Goal: Information Seeking & Learning: Learn about a topic

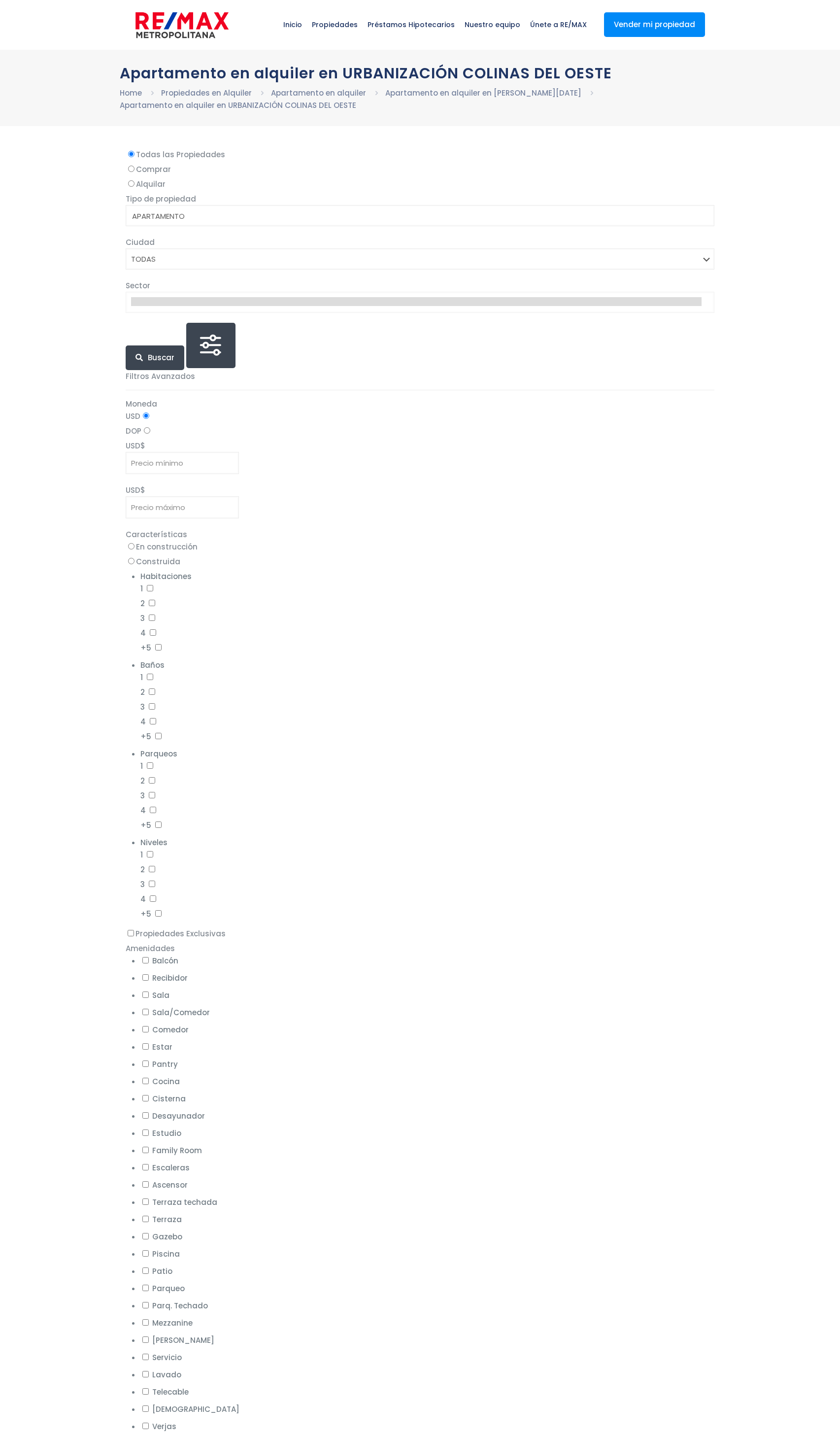
select select
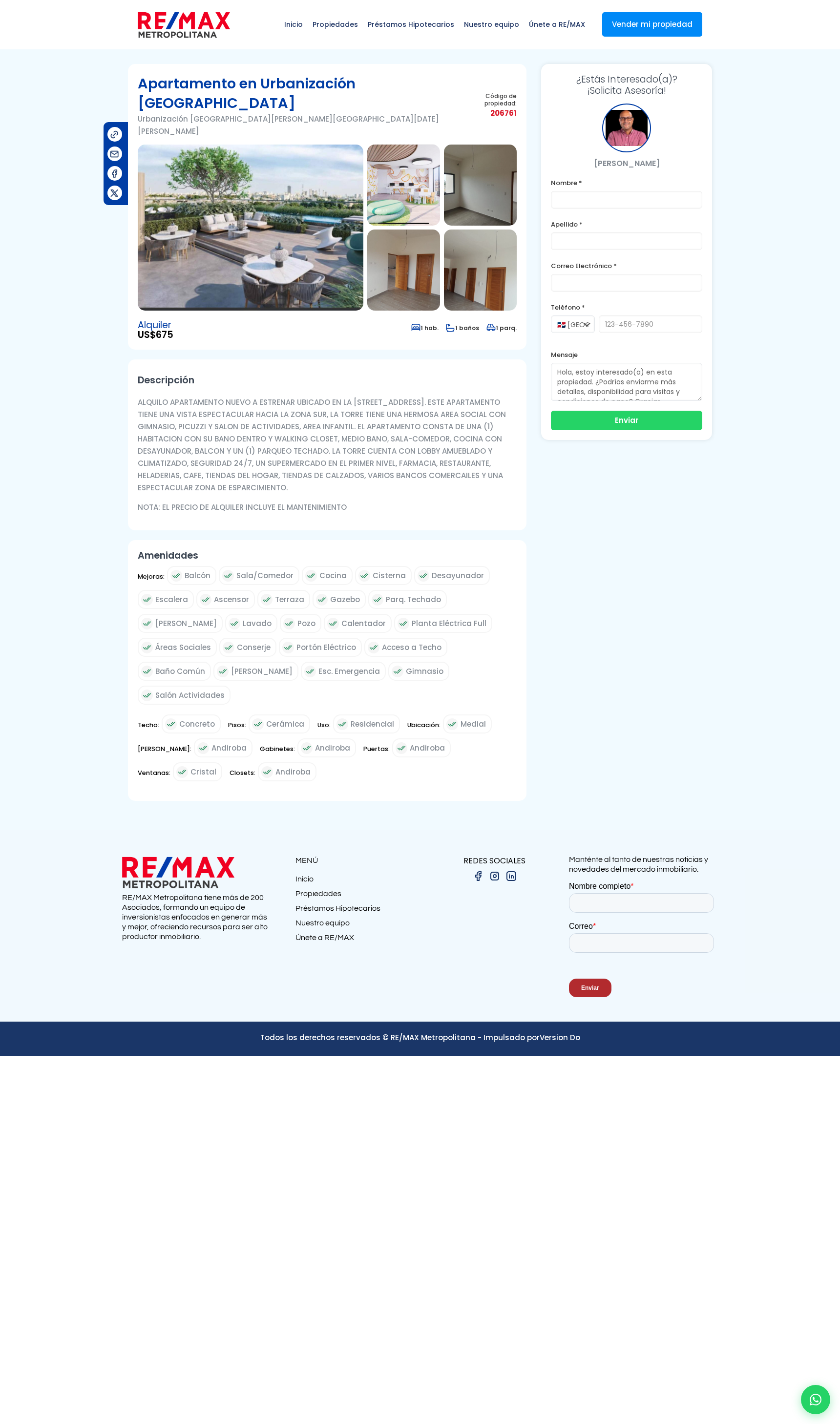
click at [254, 253] on img at bounding box center [250, 228] width 226 height 166
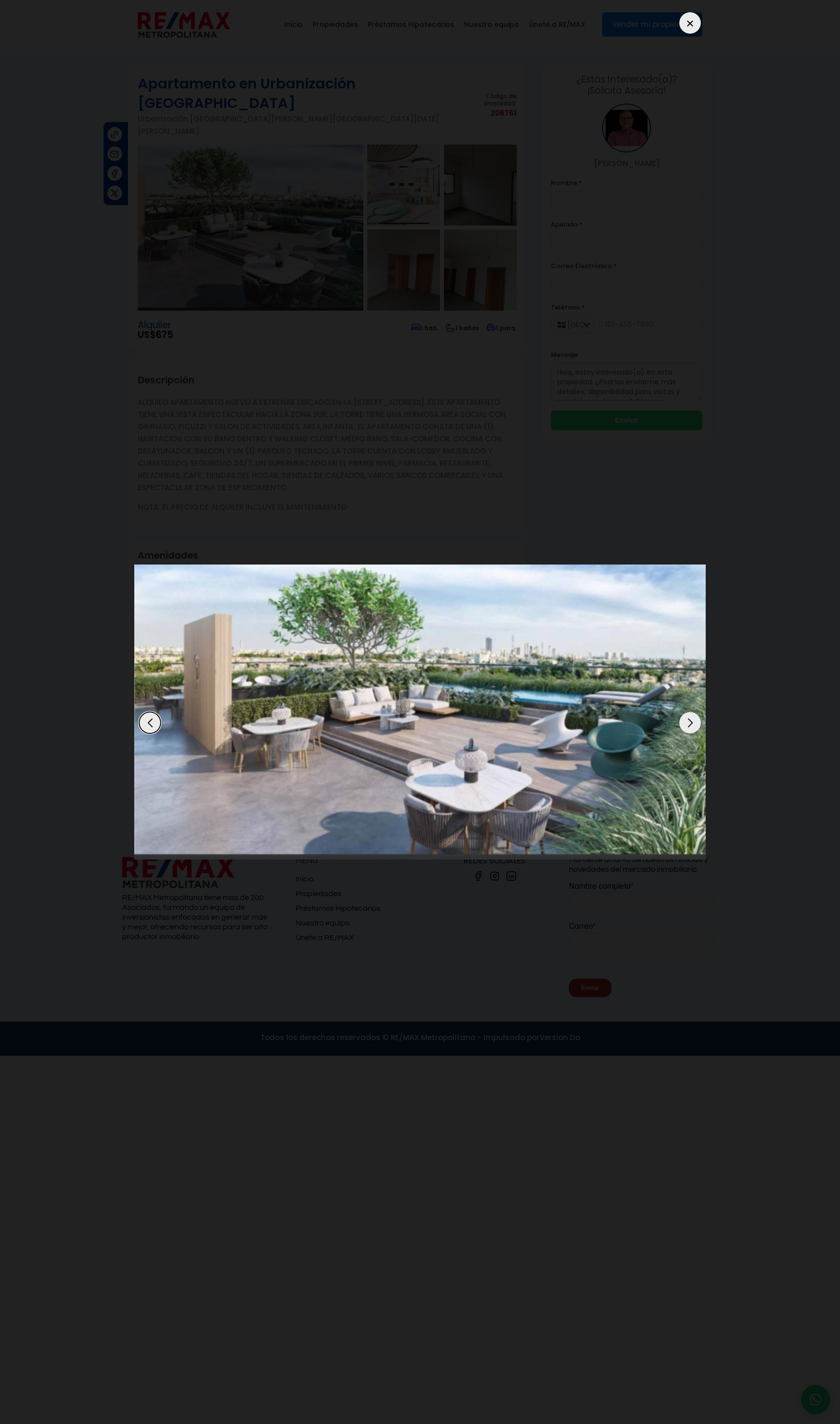
click at [691, 723] on div "Next slide" at bounding box center [690, 723] width 22 height 22
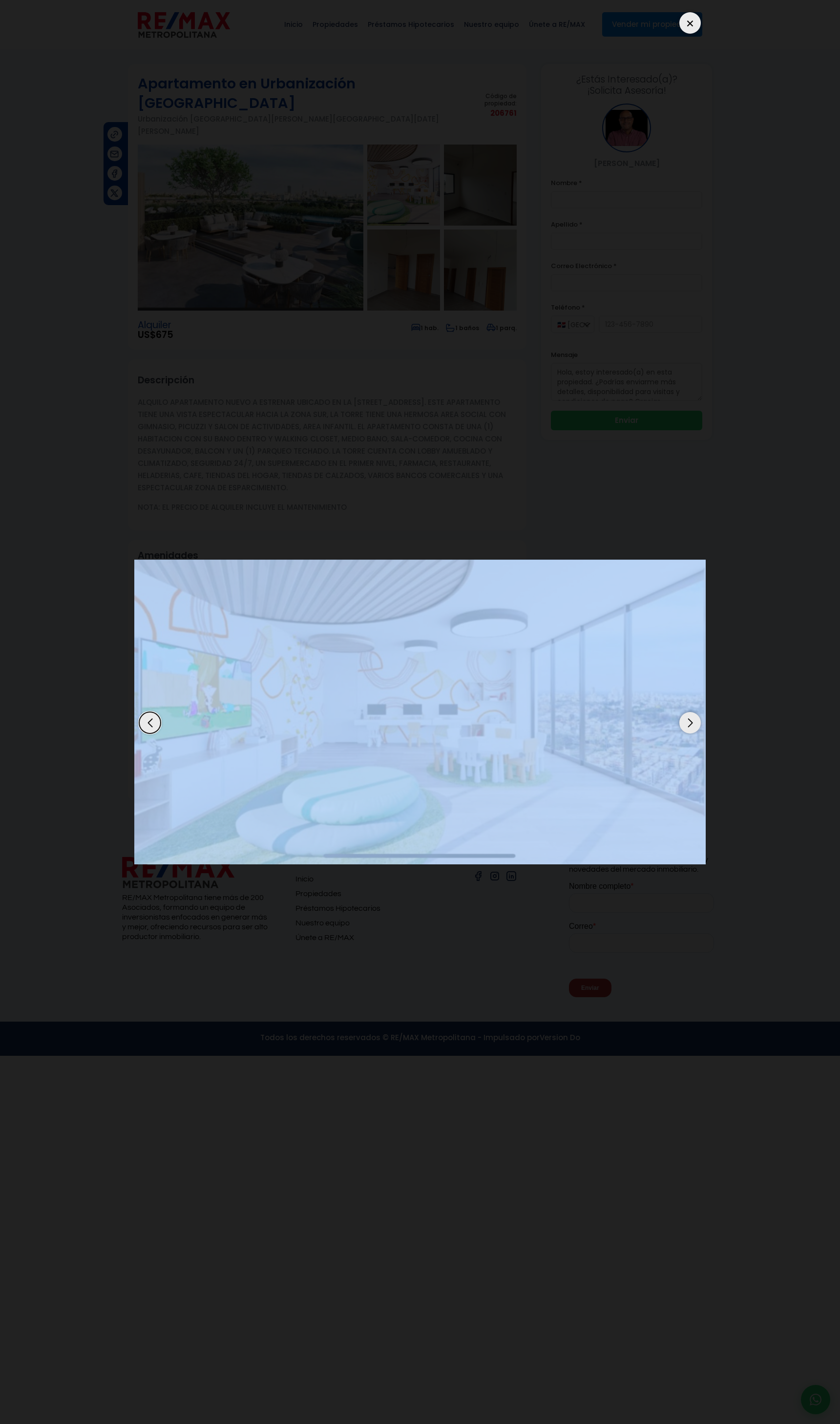
click at [691, 723] on div "Next slide" at bounding box center [690, 723] width 22 height 22
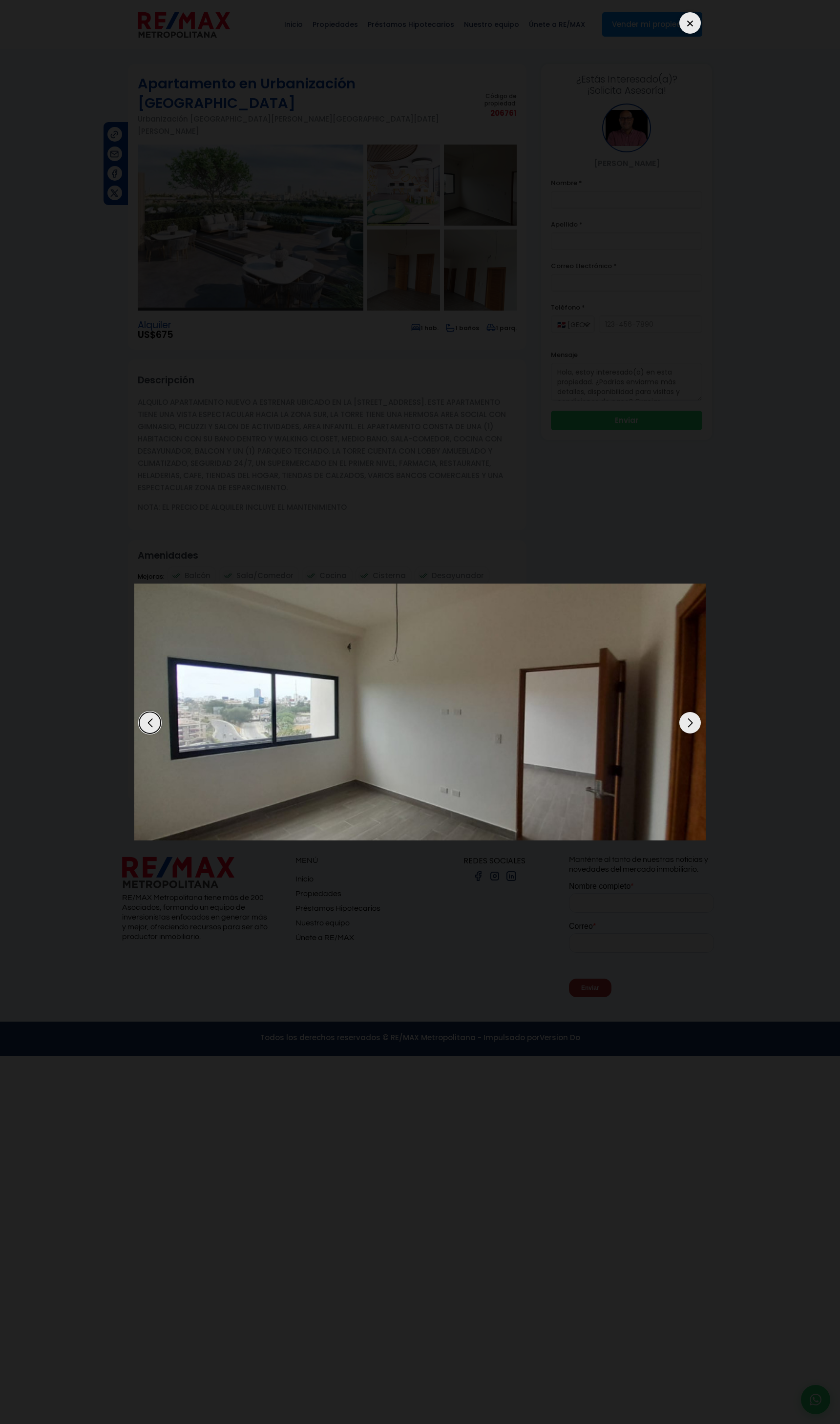
click at [691, 723] on div "Next slide" at bounding box center [690, 723] width 22 height 22
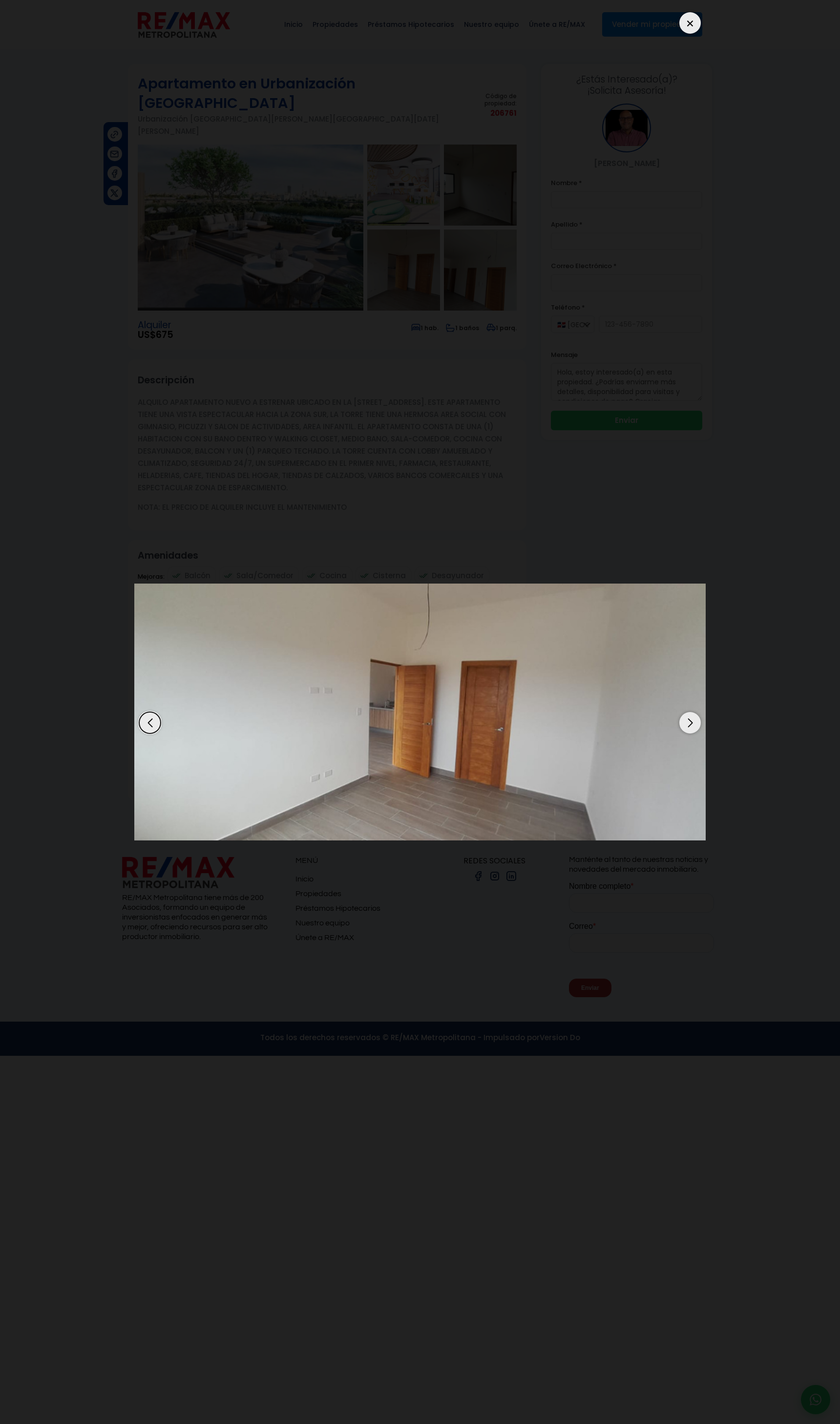
click at [145, 723] on div "Previous slide" at bounding box center [150, 723] width 22 height 22
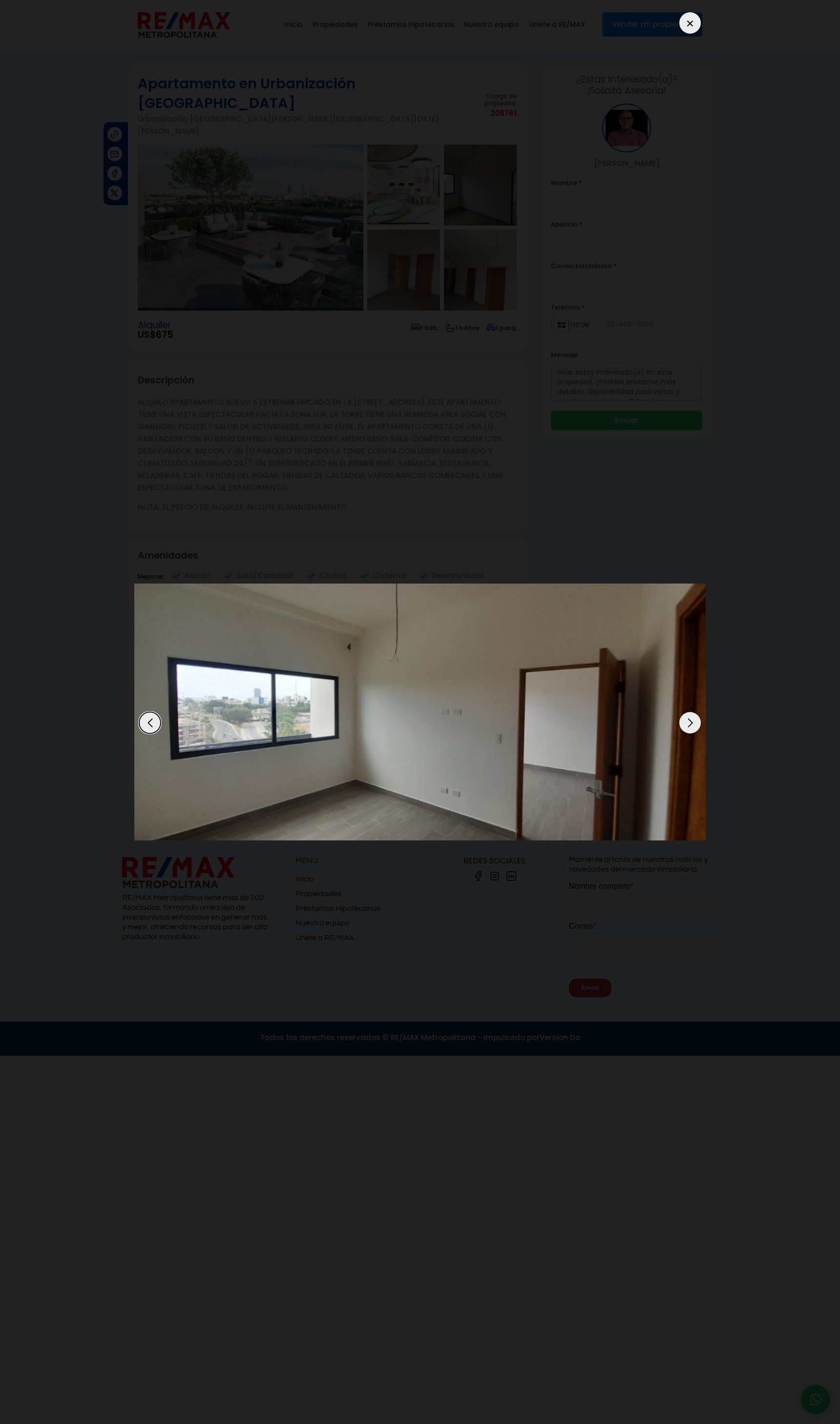
click at [692, 719] on div "Next slide" at bounding box center [690, 723] width 22 height 22
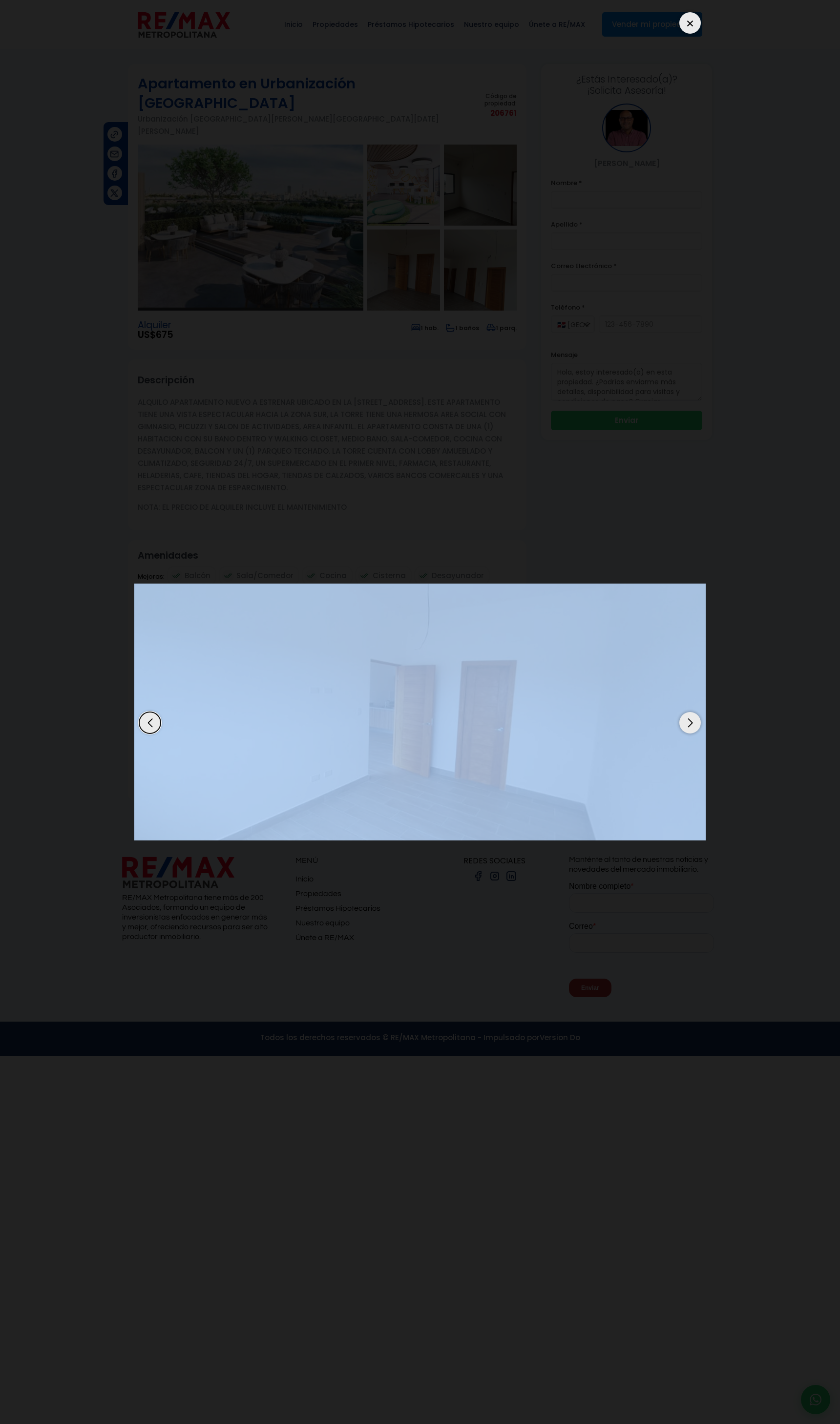
click at [692, 719] on div "Next slide" at bounding box center [690, 723] width 22 height 22
click at [151, 731] on div "Previous slide" at bounding box center [150, 723] width 22 height 22
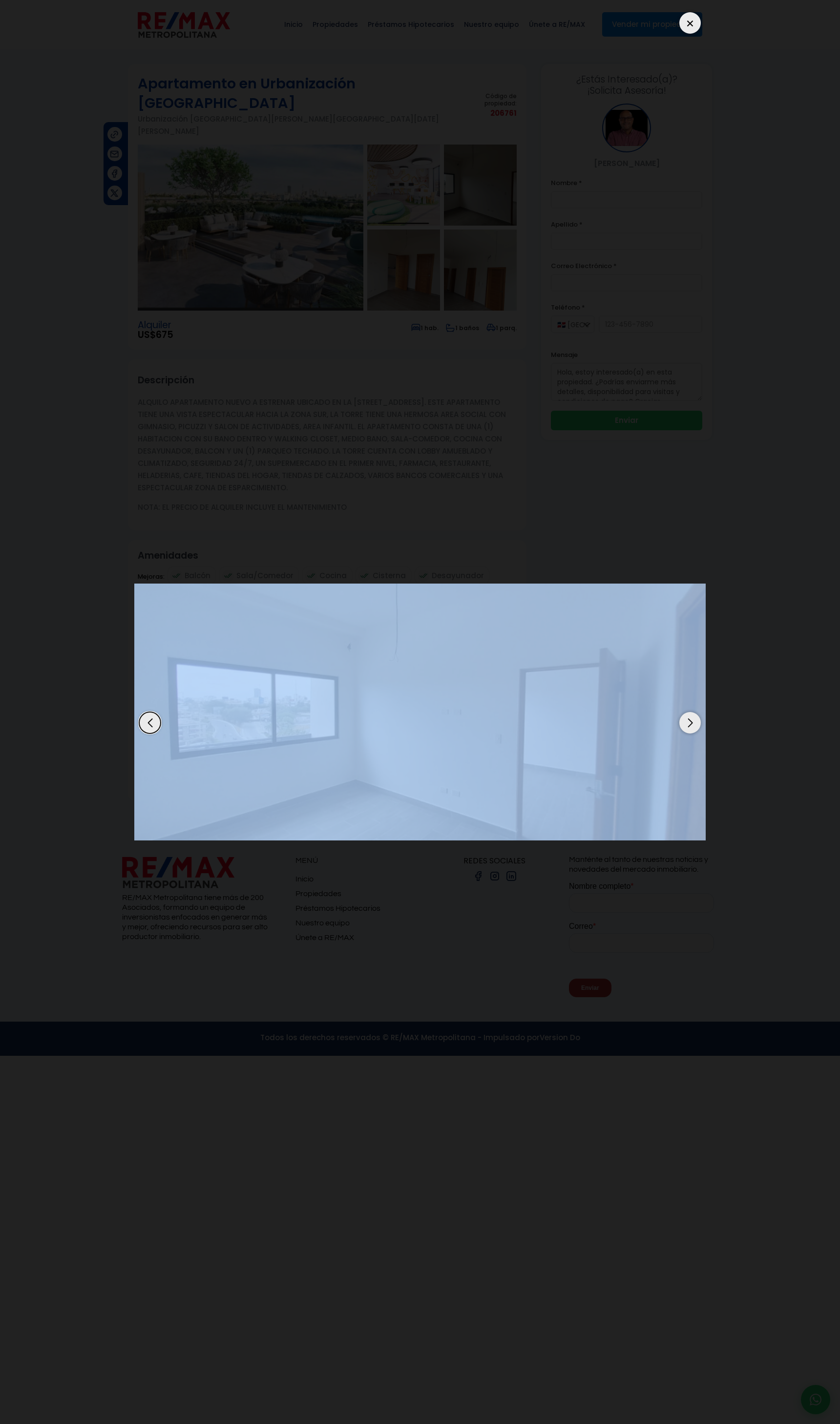
click at [662, 690] on img "3 / 9" at bounding box center [419, 712] width 571 height 257
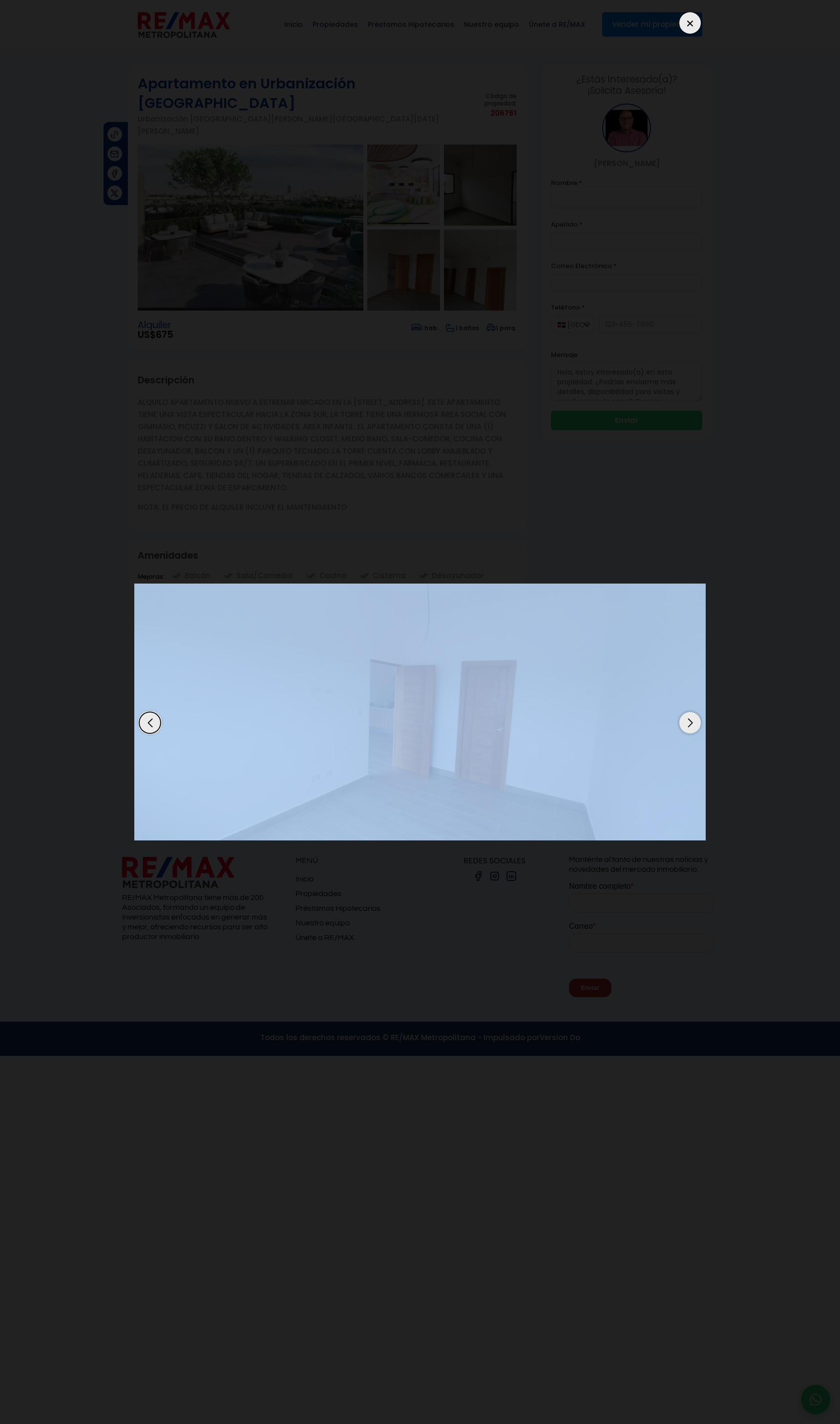
click at [684, 723] on div "Next slide" at bounding box center [690, 723] width 22 height 22
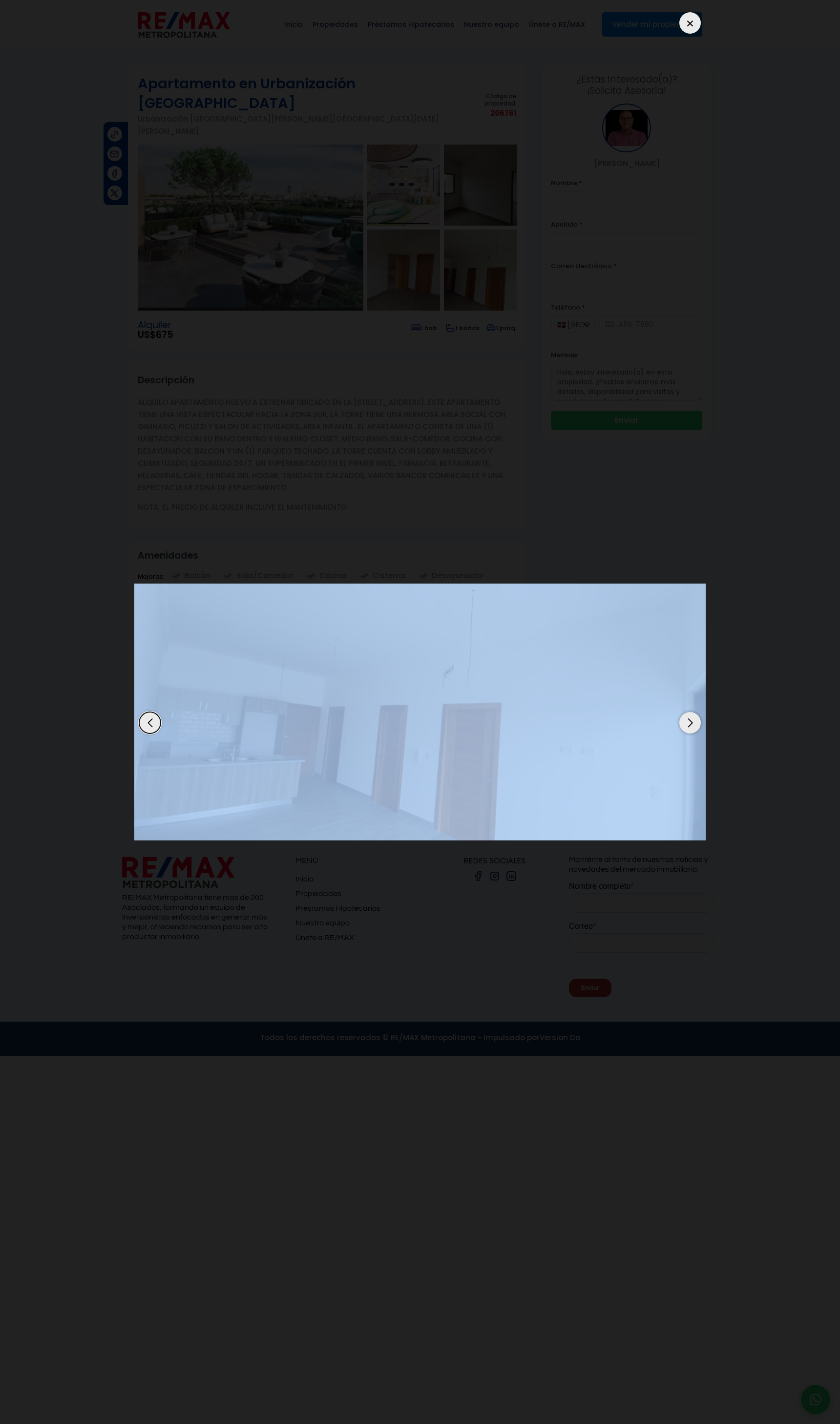
click at [643, 782] on img "5 / 9" at bounding box center [419, 712] width 571 height 257
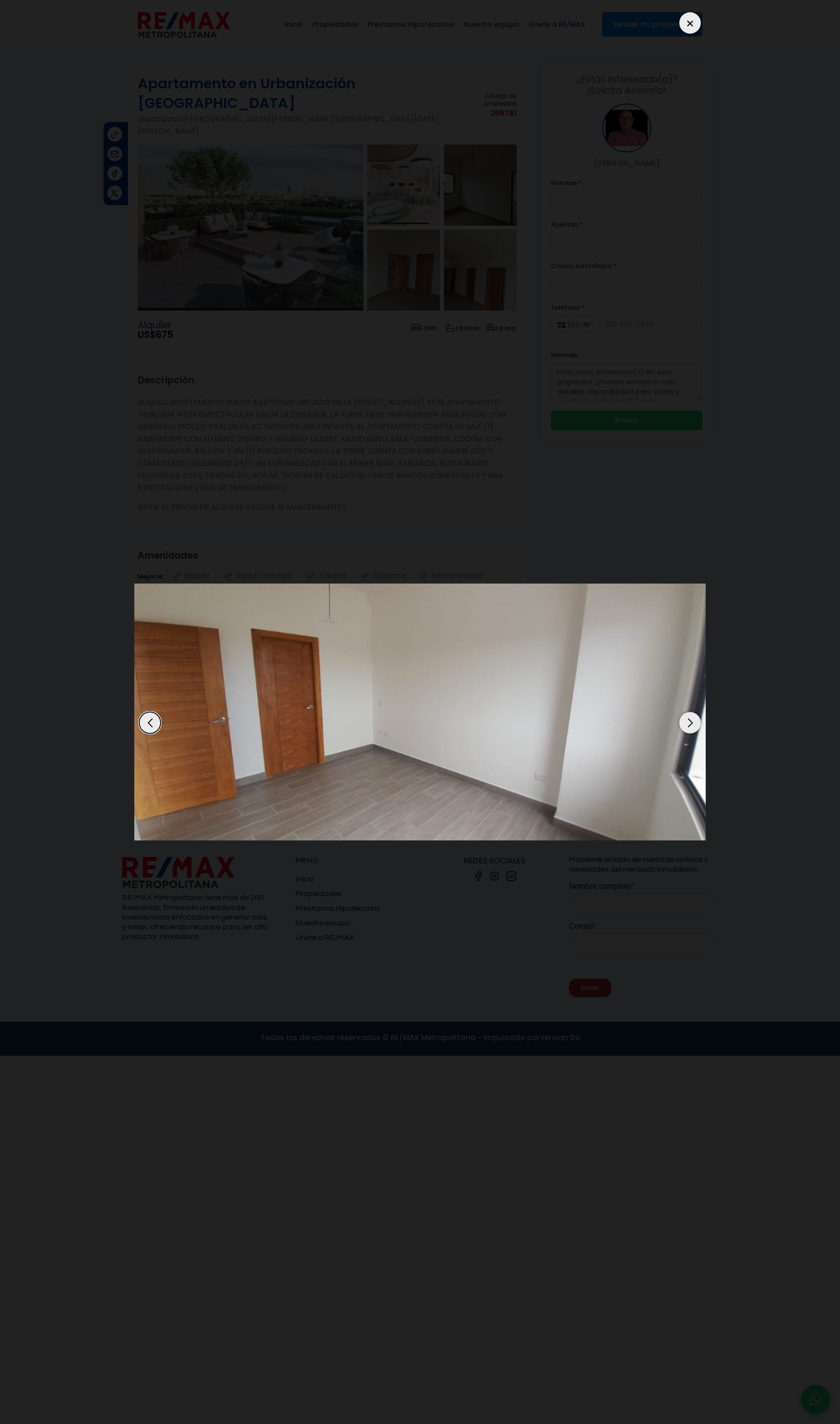
drag, startPoint x: 769, startPoint y: 797, endPoint x: 748, endPoint y: 792, distance: 21.6
click at [713, 796] on dialog at bounding box center [419, 712] width 586 height 1424
click at [696, 735] on div at bounding box center [419, 712] width 571 height 1410
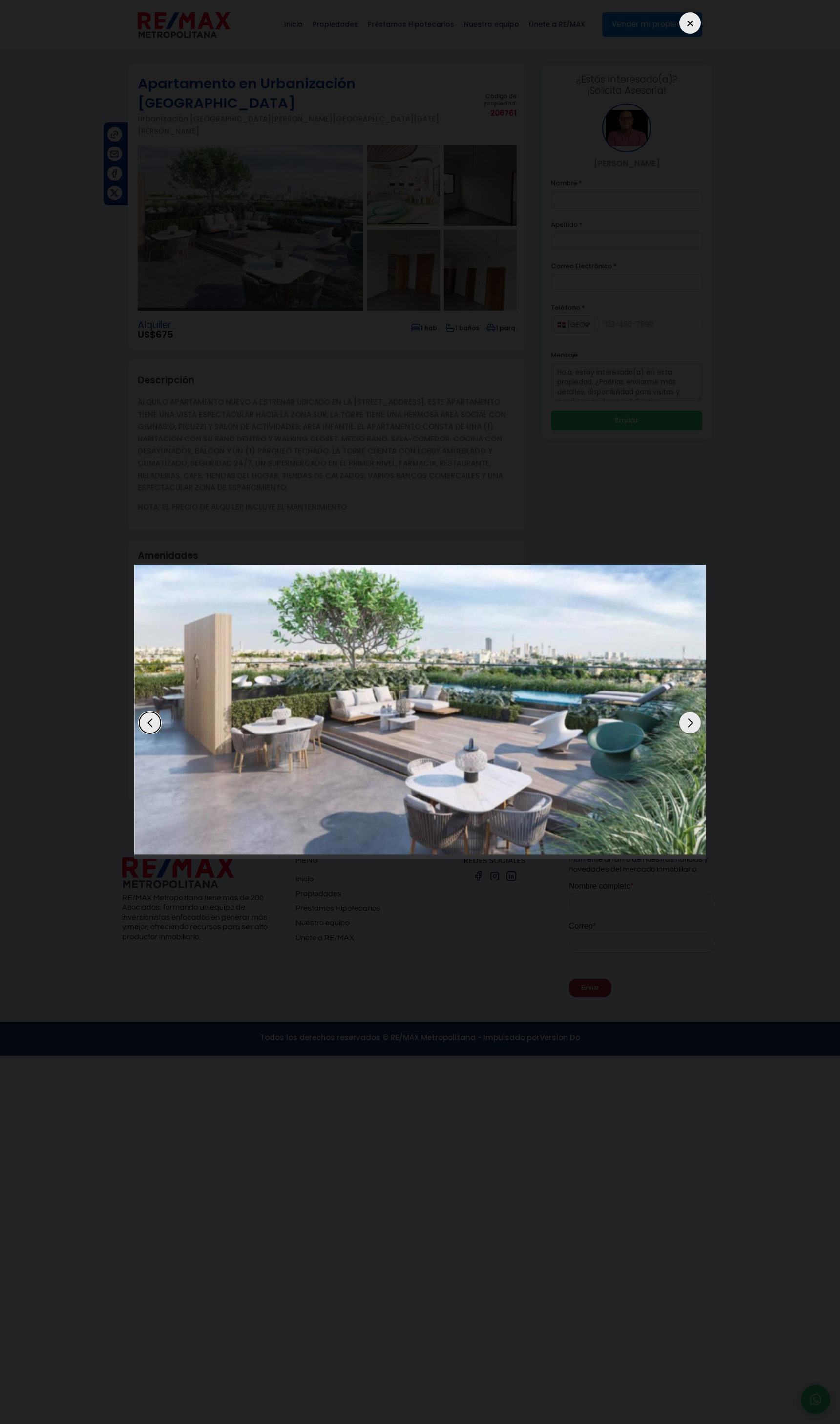
click at [686, 726] on div "Next slide" at bounding box center [690, 723] width 22 height 22
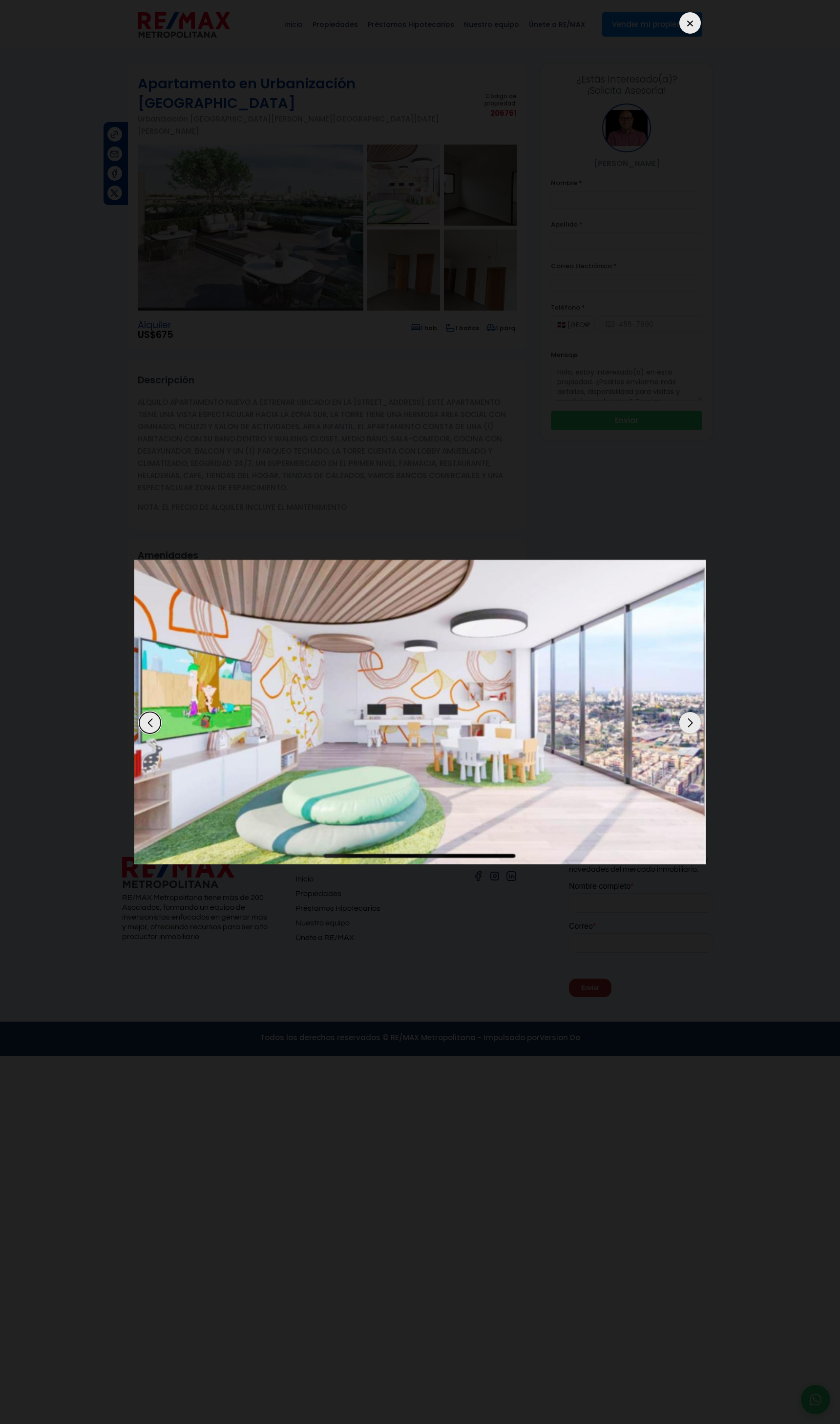
click at [687, 725] on div "Next slide" at bounding box center [690, 723] width 22 height 22
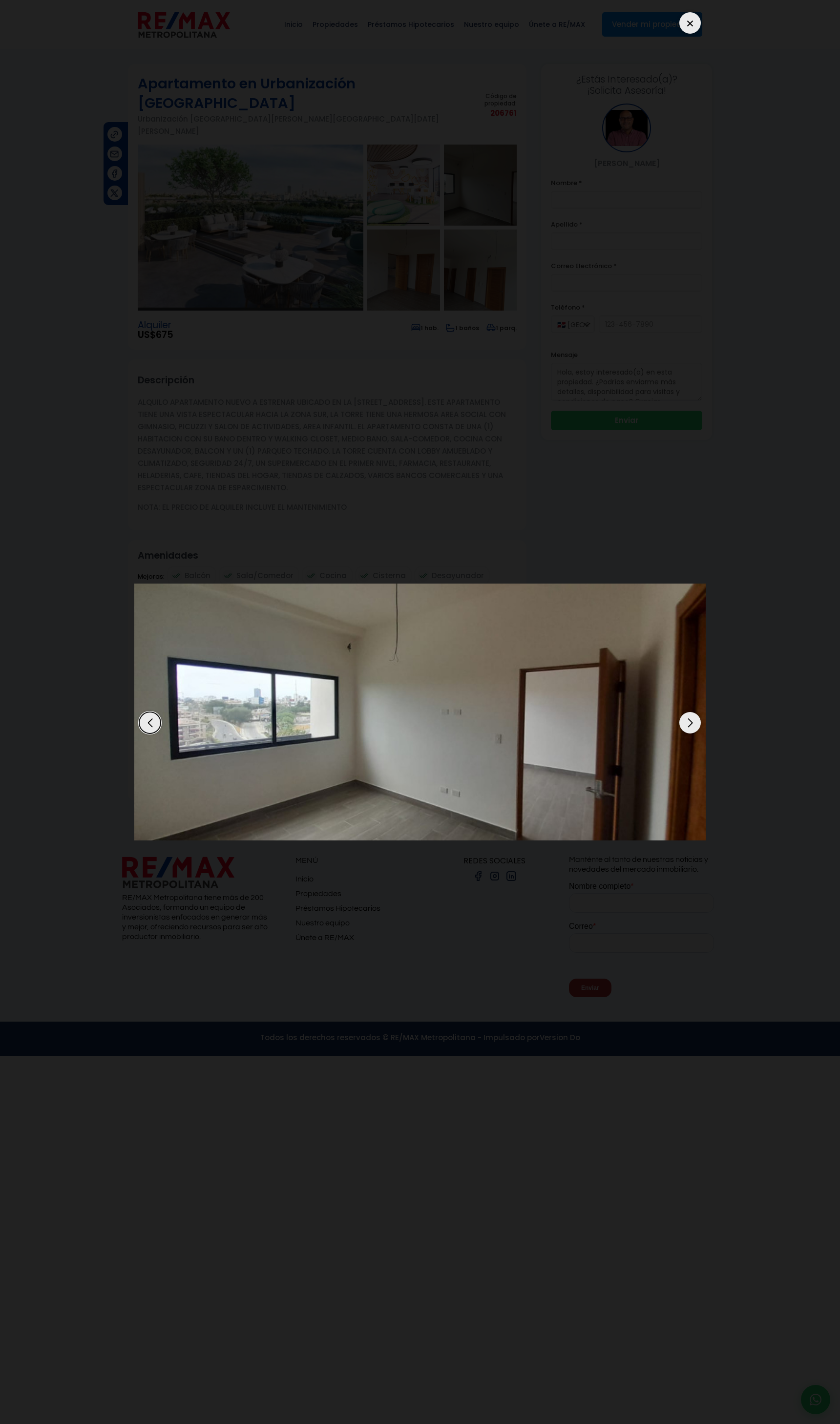
click at [687, 725] on div "Next slide" at bounding box center [690, 723] width 22 height 22
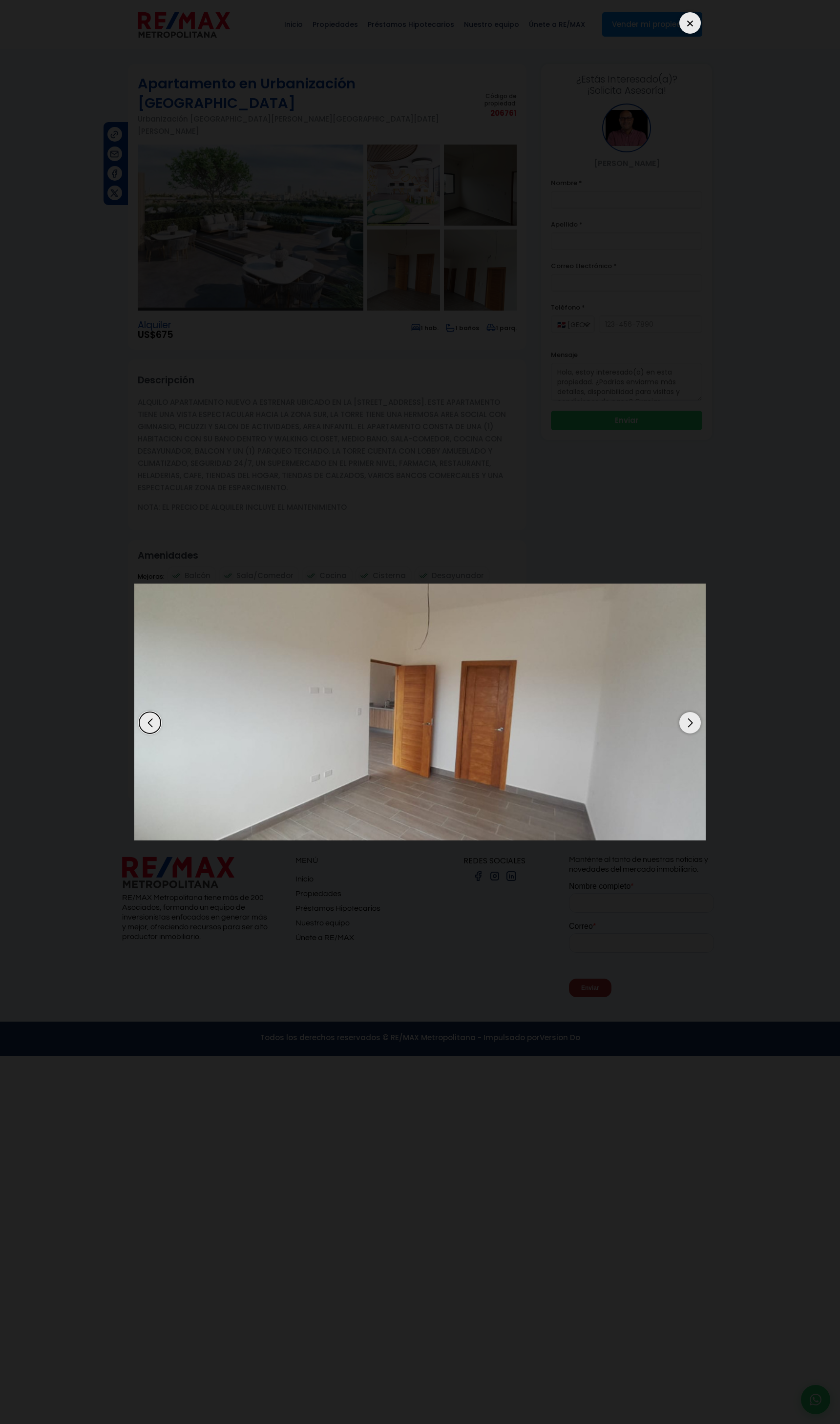
click at [687, 725] on div "Next slide" at bounding box center [690, 723] width 22 height 22
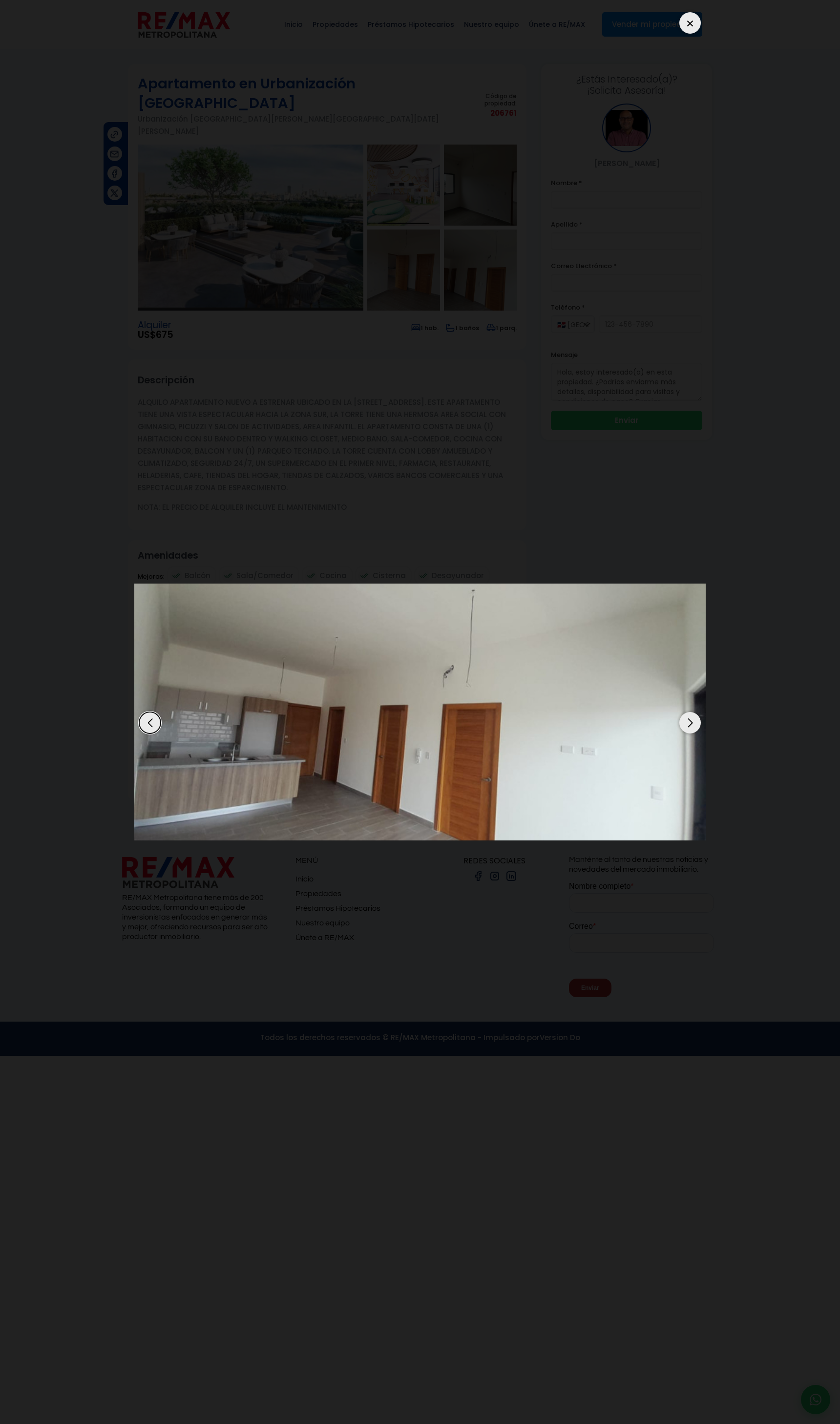
click at [687, 725] on div "Next slide" at bounding box center [690, 723] width 22 height 22
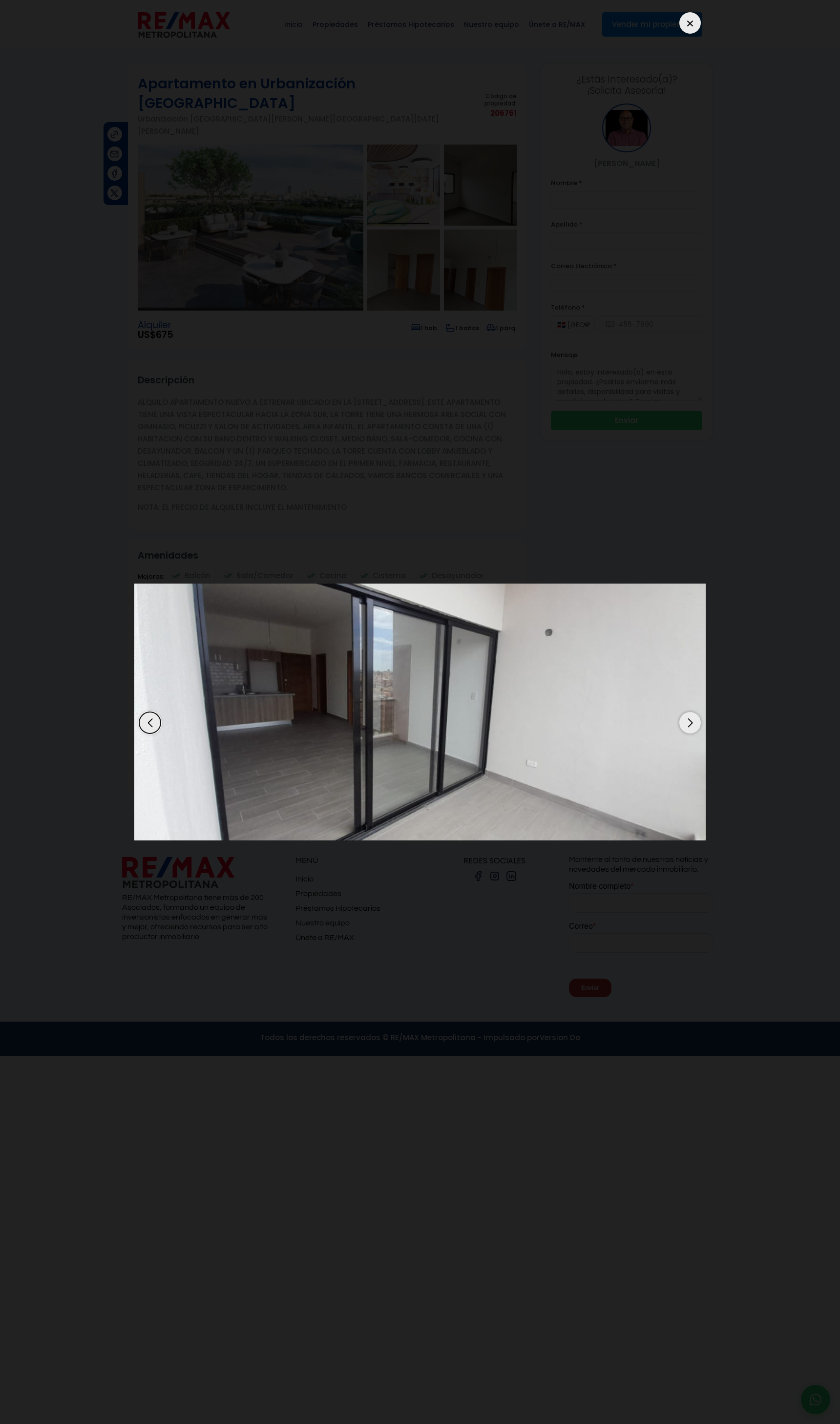
click at [687, 725] on div "Next slide" at bounding box center [690, 723] width 22 height 22
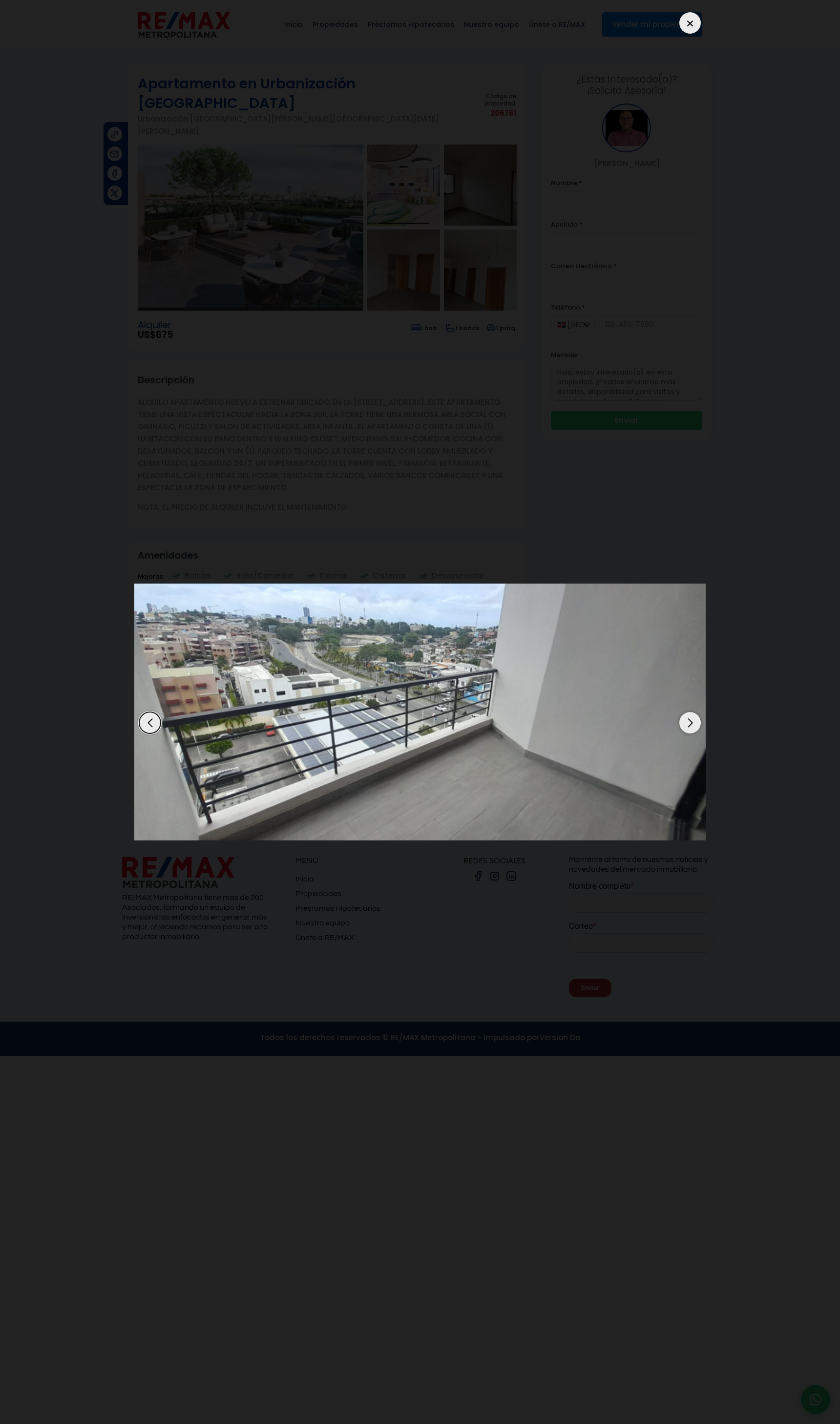
click at [687, 725] on div "Next slide" at bounding box center [690, 723] width 22 height 22
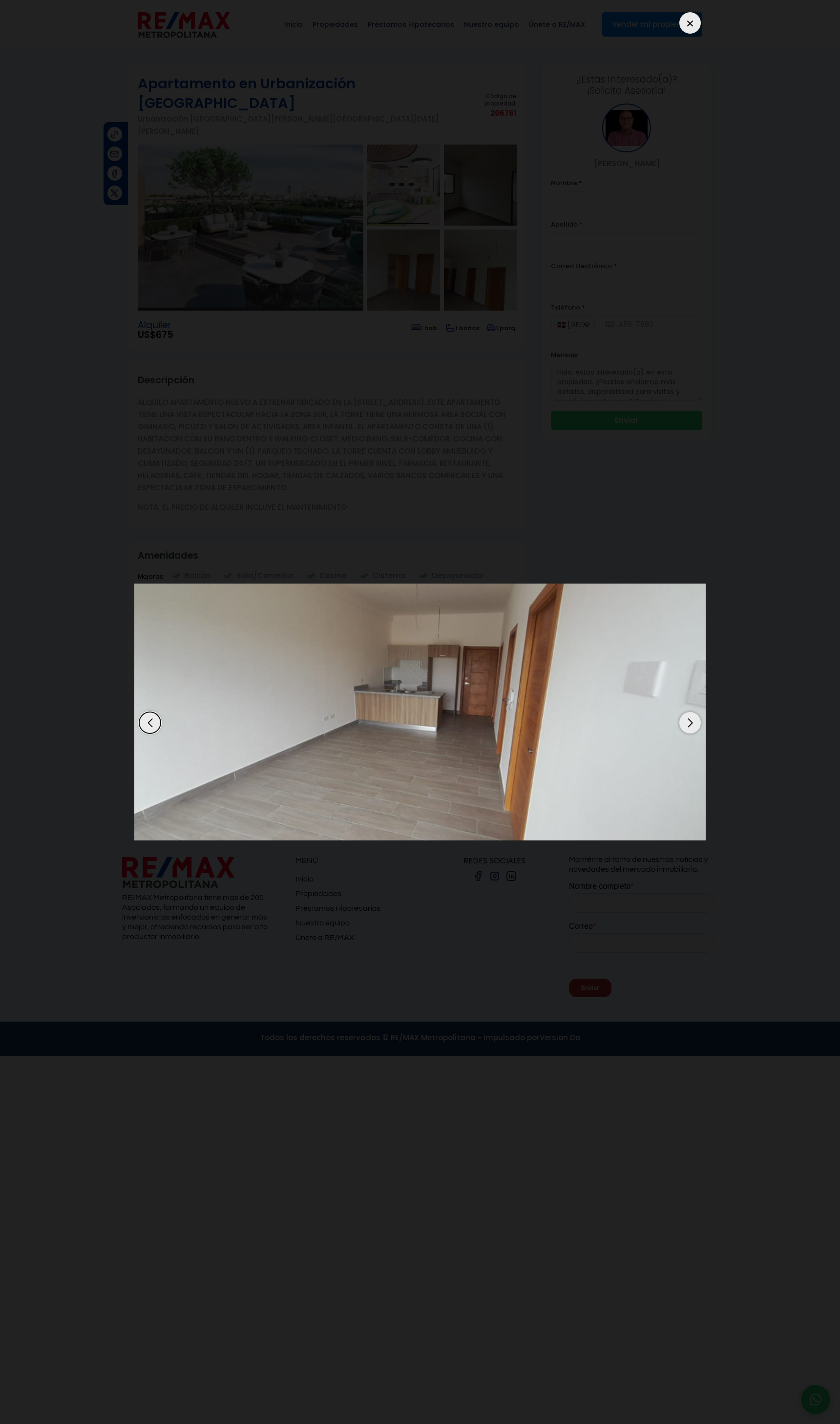
click at [687, 725] on div "Next slide" at bounding box center [690, 723] width 22 height 22
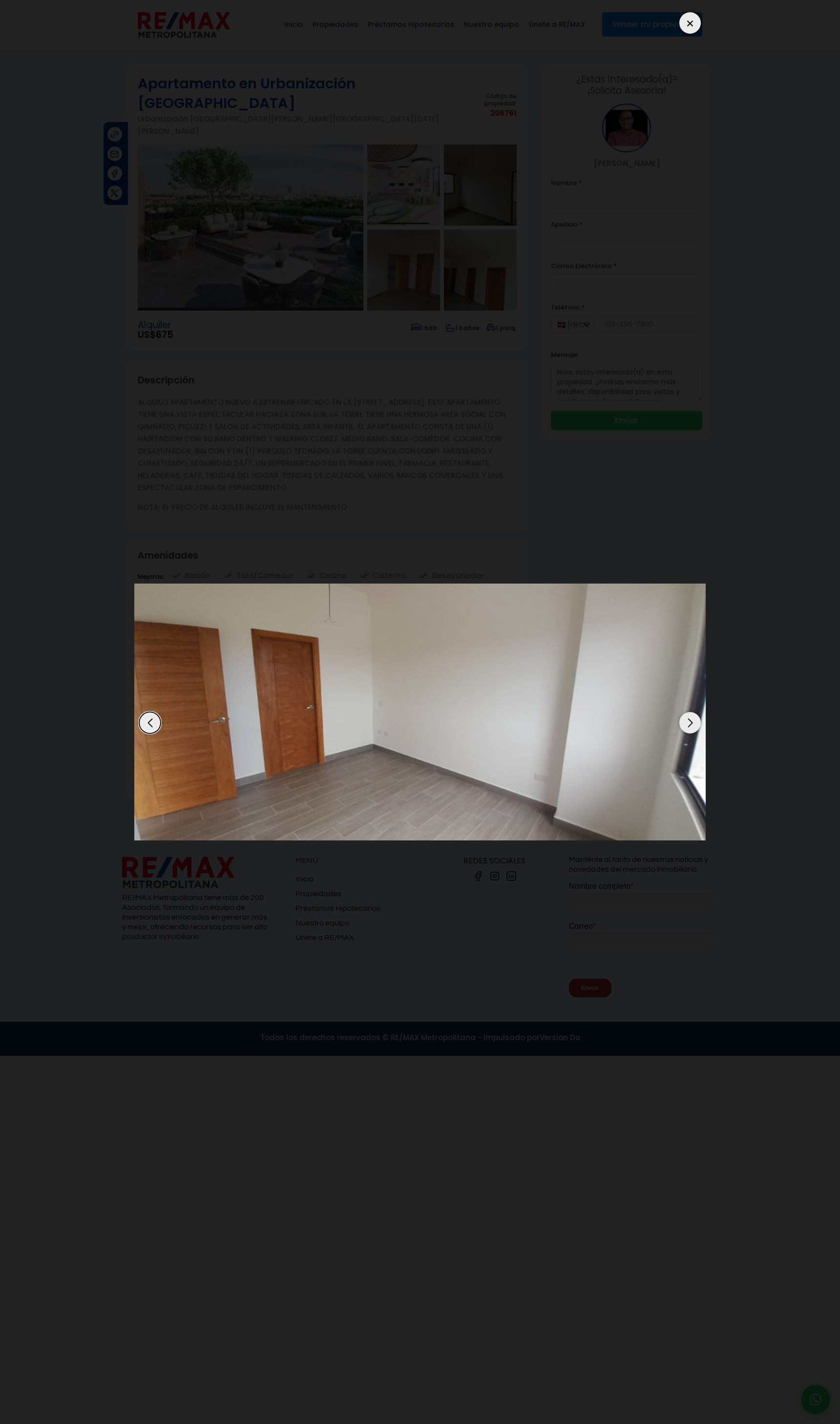
click at [687, 725] on div "Next slide" at bounding box center [690, 723] width 22 height 22
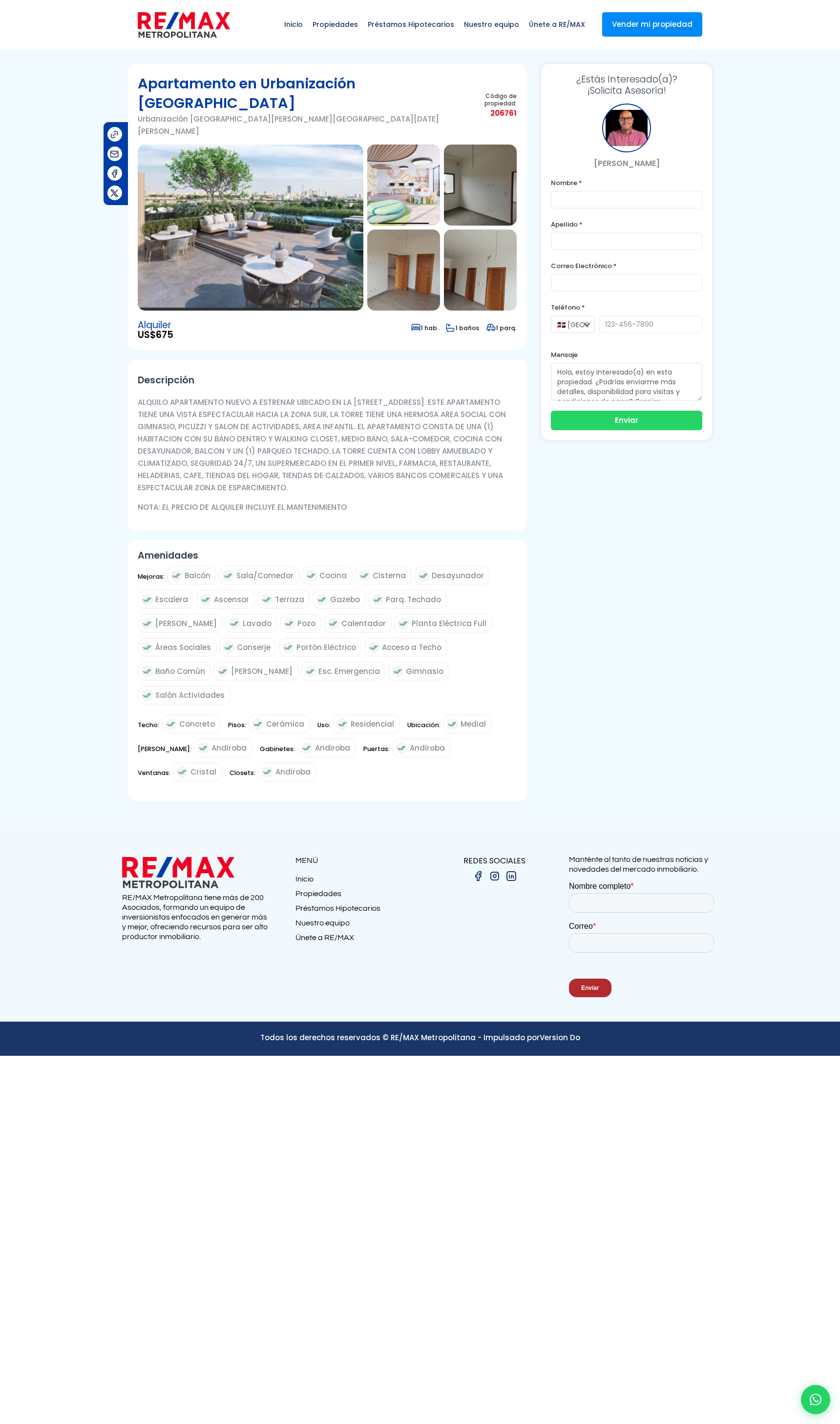
click at [102, 44] on div "Inicio Propiedades Préstamos Hipotecarios Calculadora de préstamos Nuestro equi…" at bounding box center [420, 24] width 840 height 49
